Goal: Navigation & Orientation: Understand site structure

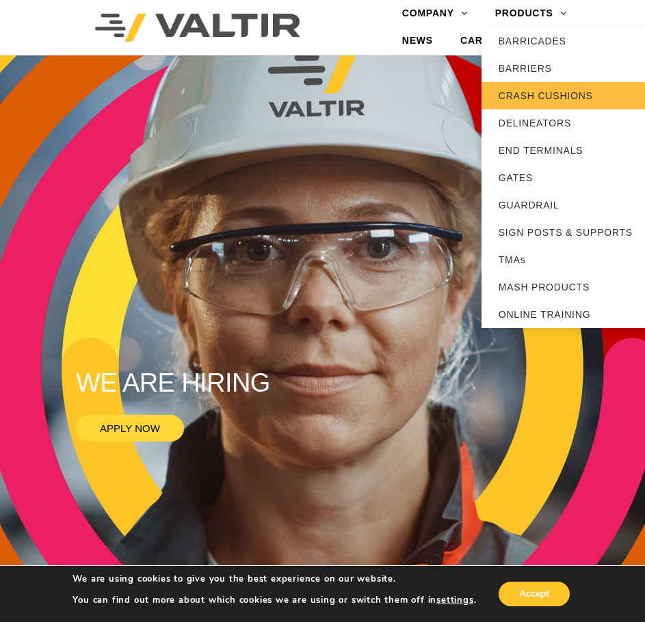
click at [549, 95] on link "CRASH CUSHIONS" at bounding box center [567, 95] width 171 height 27
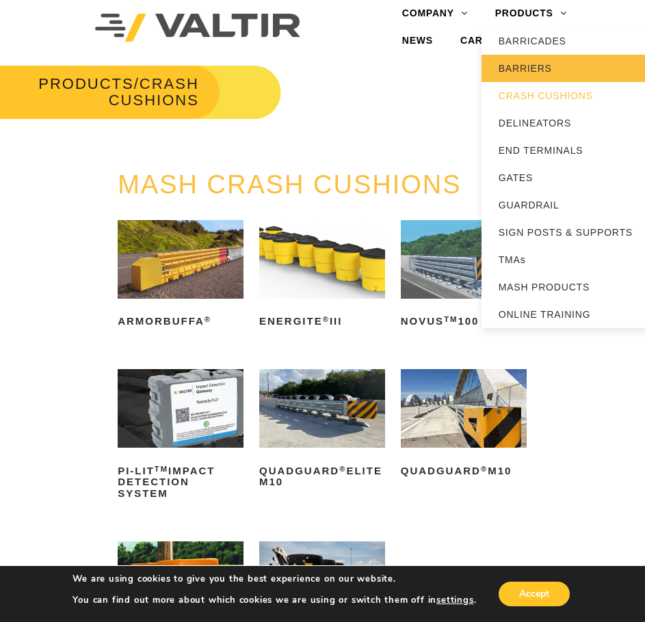
click at [536, 60] on link "BARRIERS" at bounding box center [567, 68] width 171 height 27
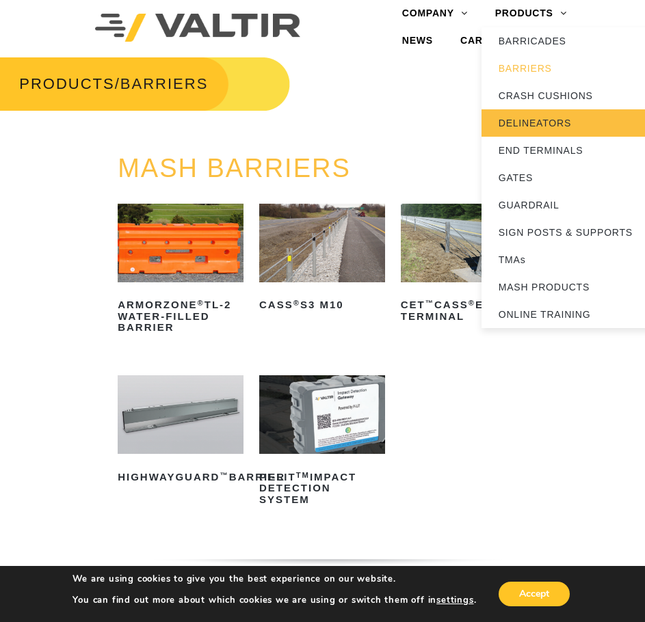
click at [535, 114] on link "DELINEATORS" at bounding box center [567, 122] width 171 height 27
